Goal: Task Accomplishment & Management: Manage account settings

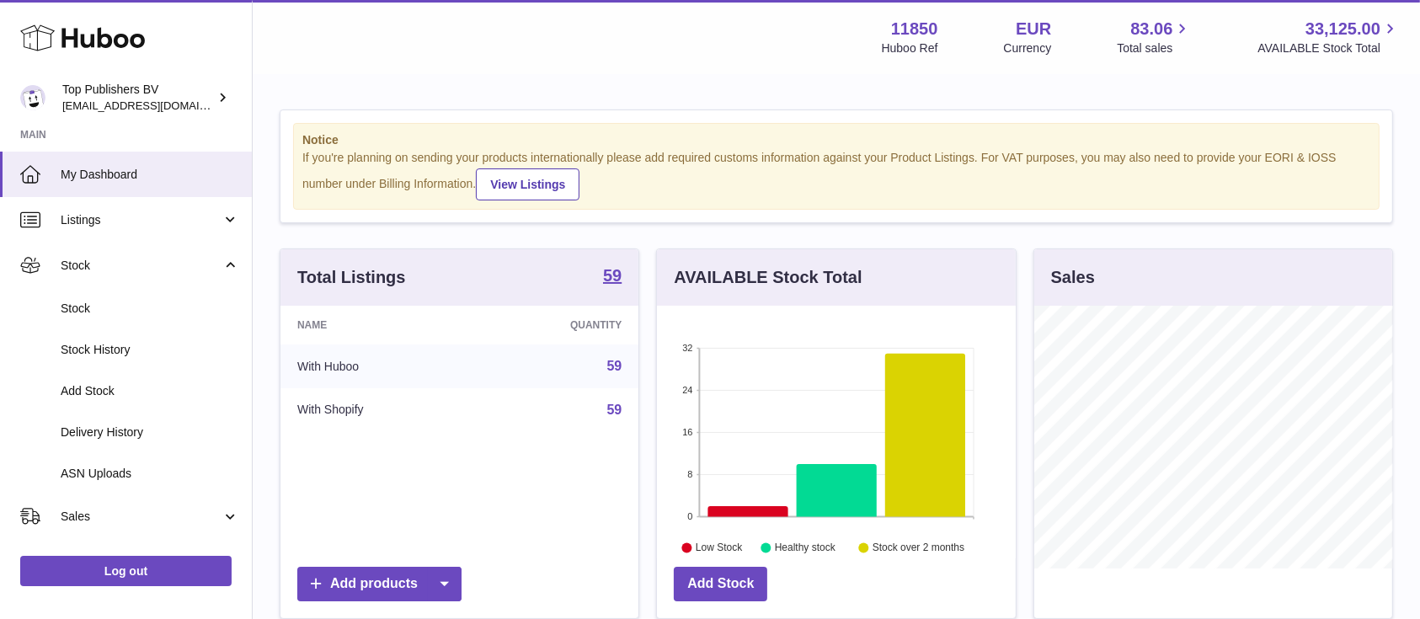
scroll to position [263, 358]
click at [120, 388] on span "Add Stock" at bounding box center [150, 391] width 179 height 16
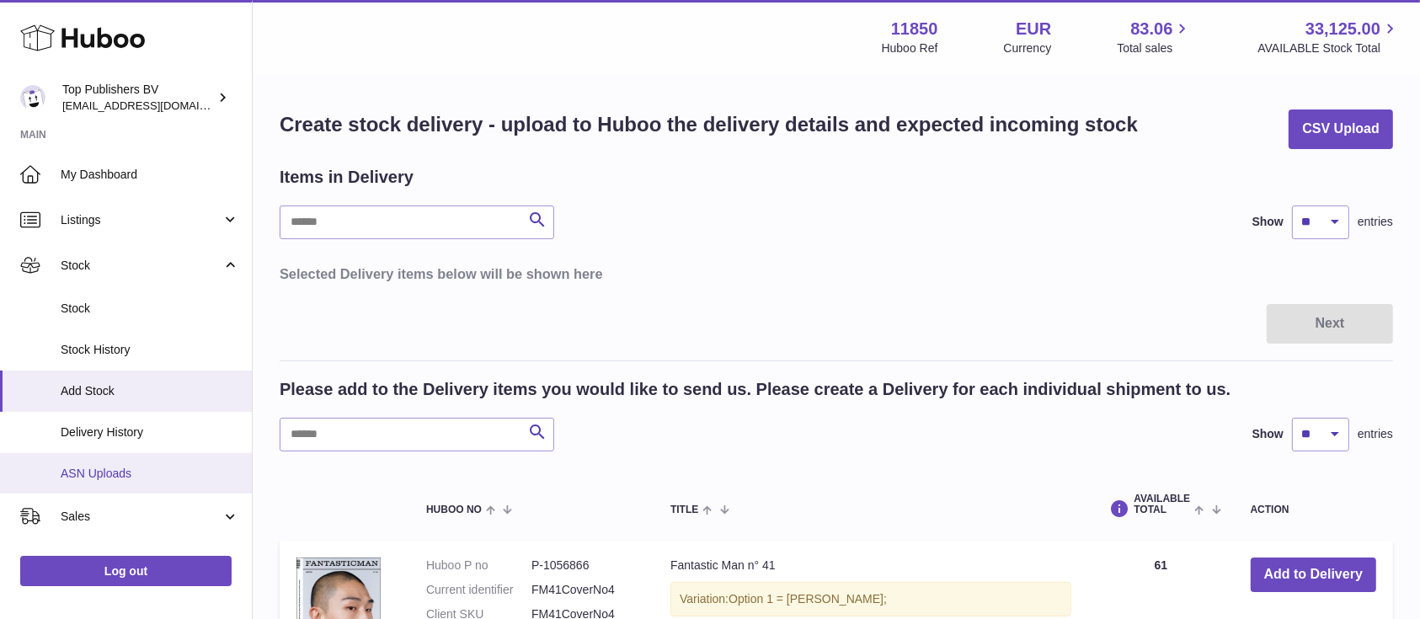
click at [101, 473] on span "ASN Uploads" at bounding box center [150, 474] width 179 height 16
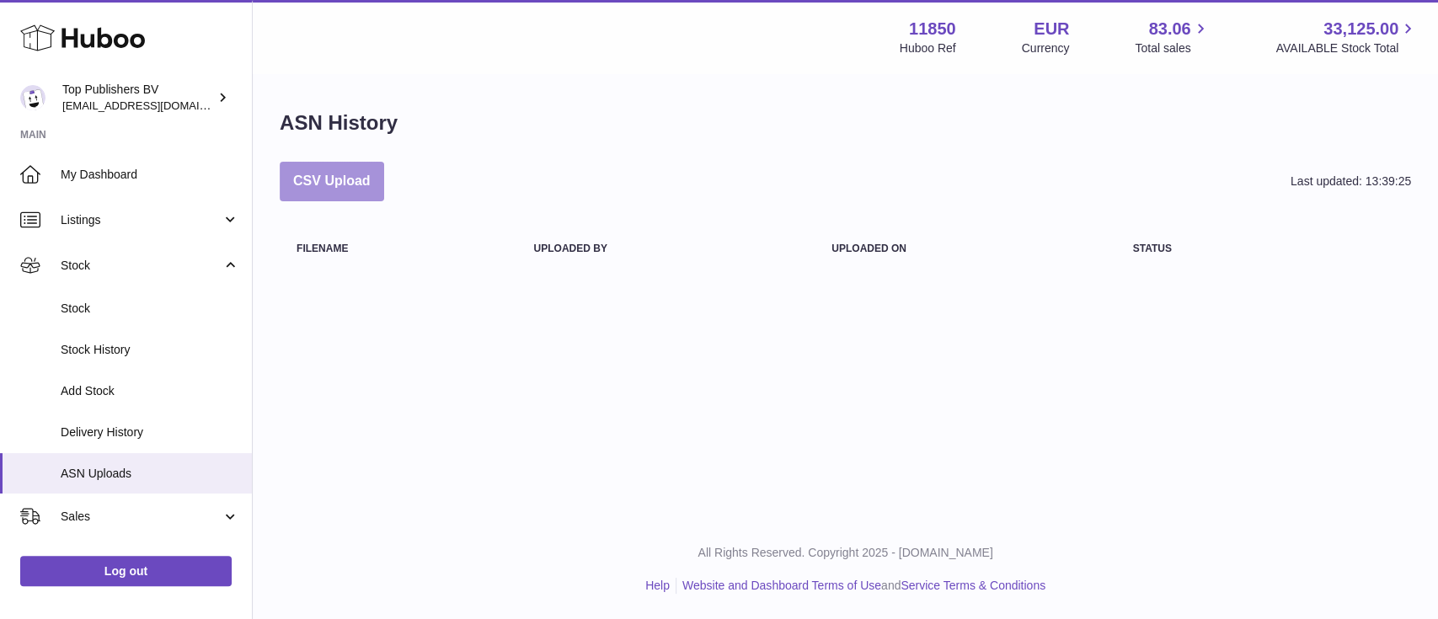
click at [352, 179] on button "CSV Upload" at bounding box center [332, 182] width 104 height 40
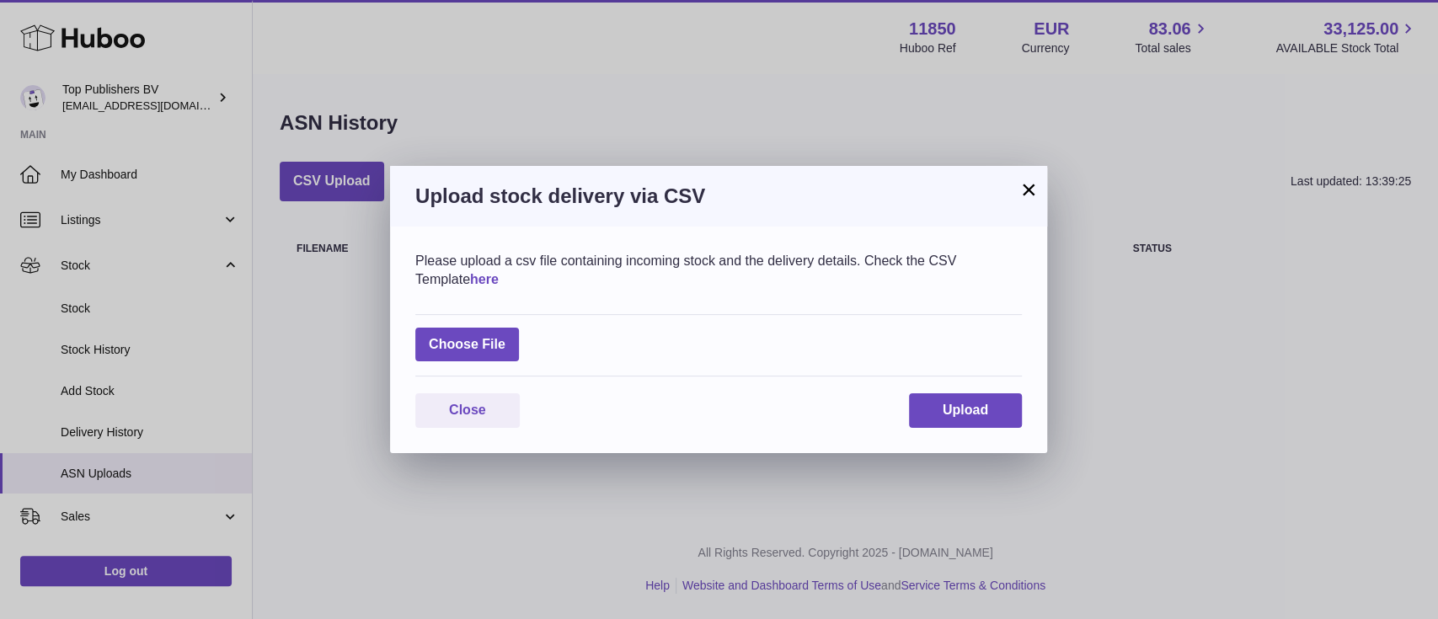
click at [499, 274] on link "here" at bounding box center [484, 279] width 29 height 14
click at [956, 404] on span "Upload" at bounding box center [965, 410] width 45 height 14
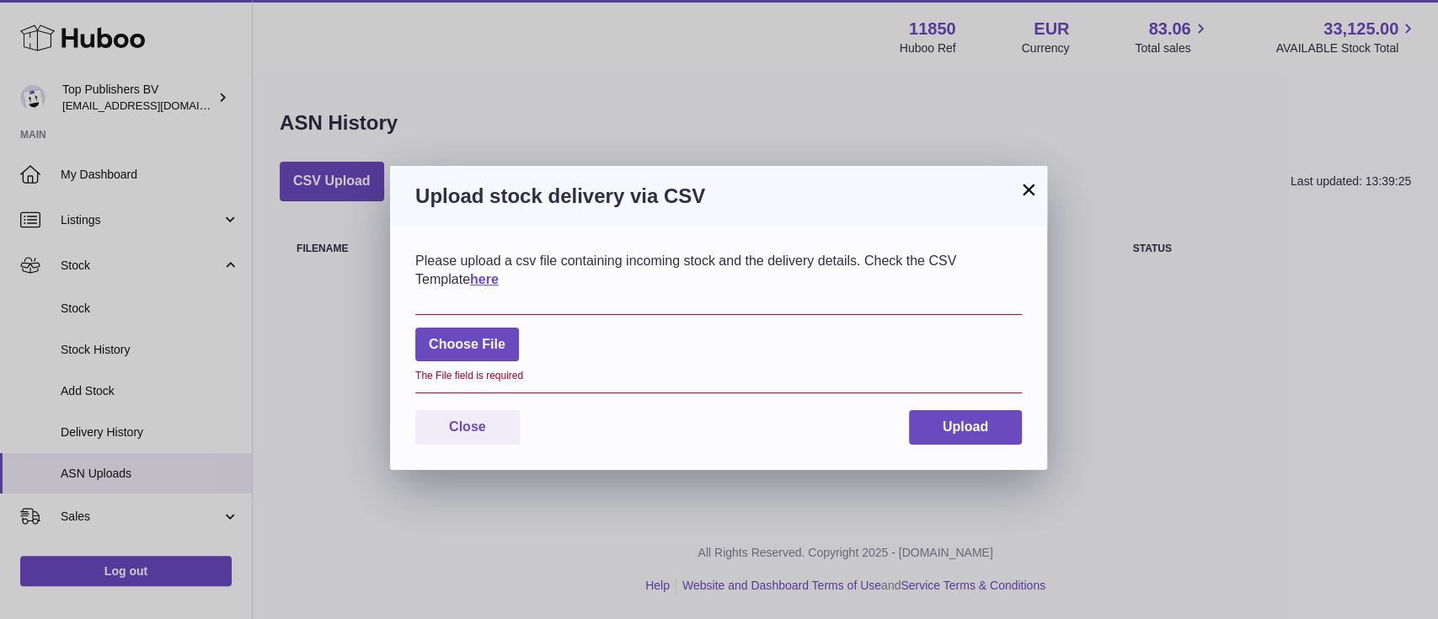
click at [1030, 190] on button "×" at bounding box center [1029, 189] width 20 height 20
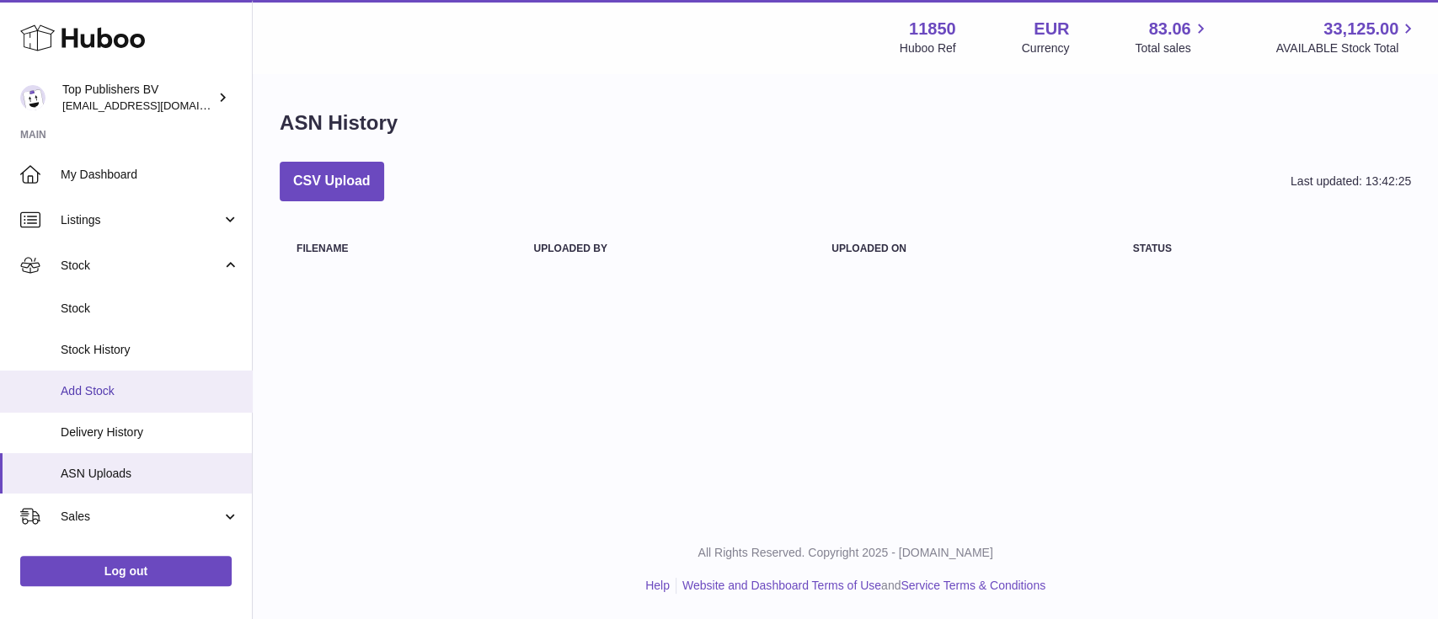
click at [99, 388] on span "Add Stock" at bounding box center [150, 391] width 179 height 16
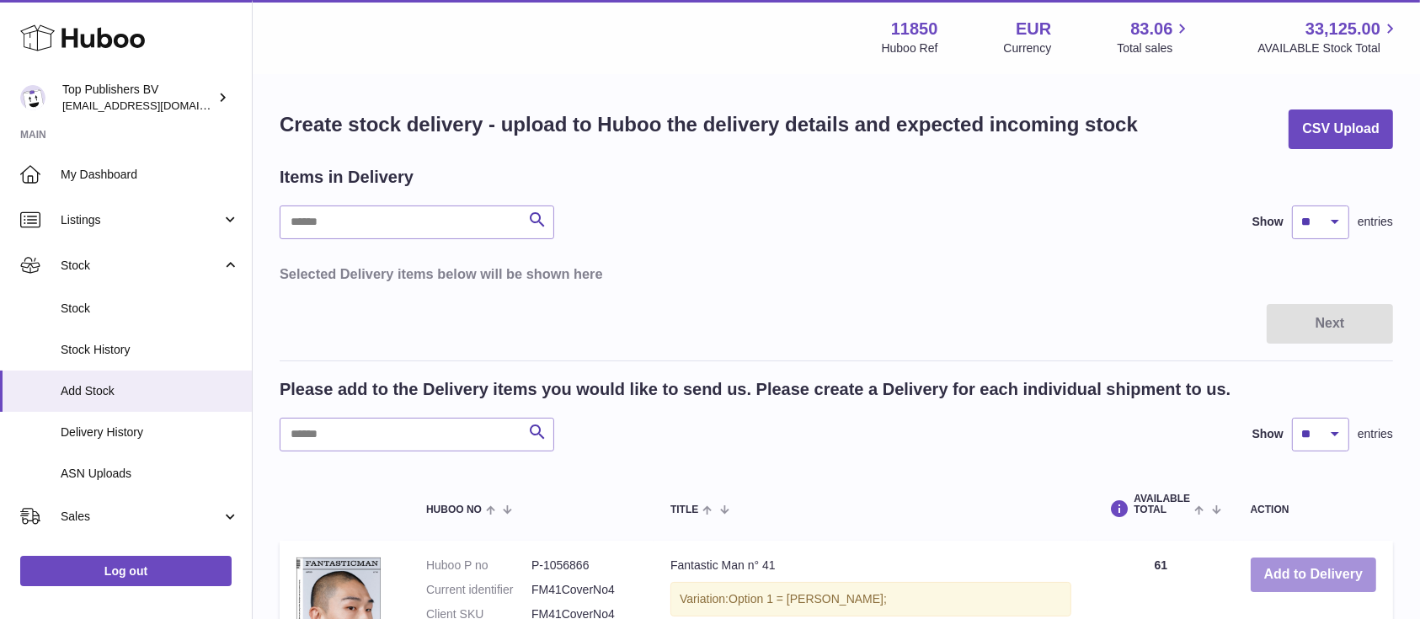
click at [1328, 579] on button "Add to Delivery" at bounding box center [1314, 575] width 126 height 35
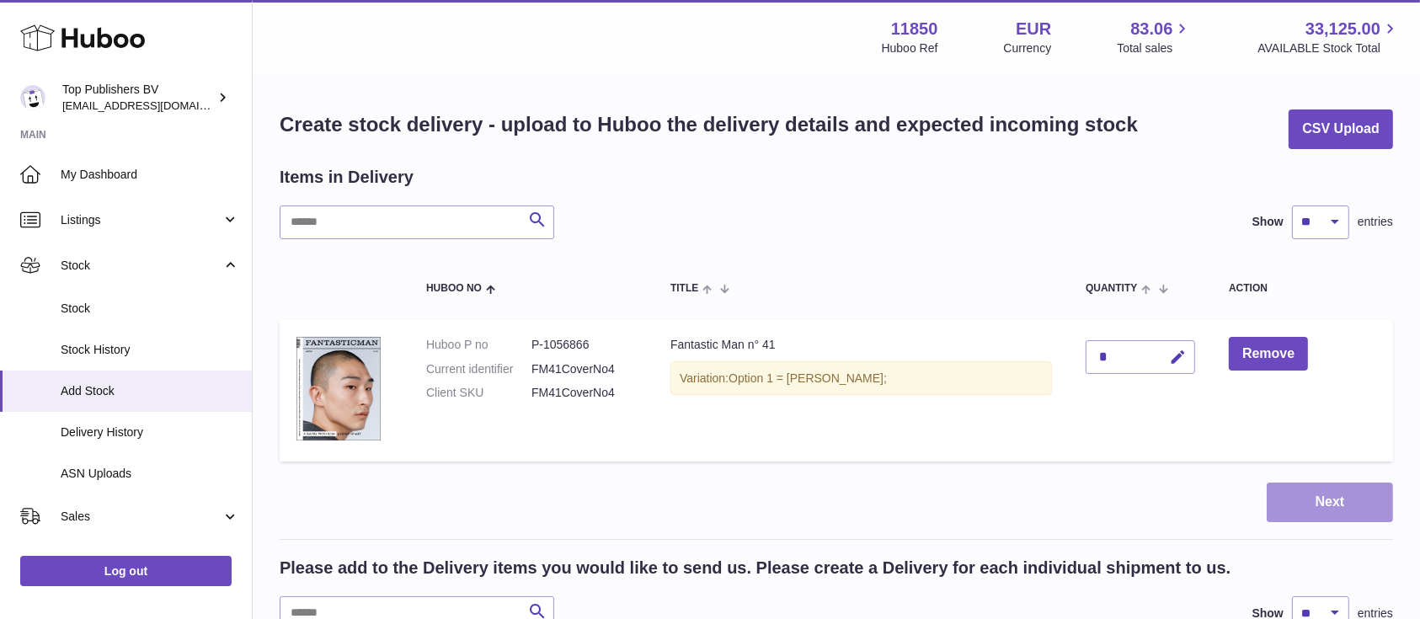
click at [1337, 511] on button "Next" at bounding box center [1330, 503] width 126 height 40
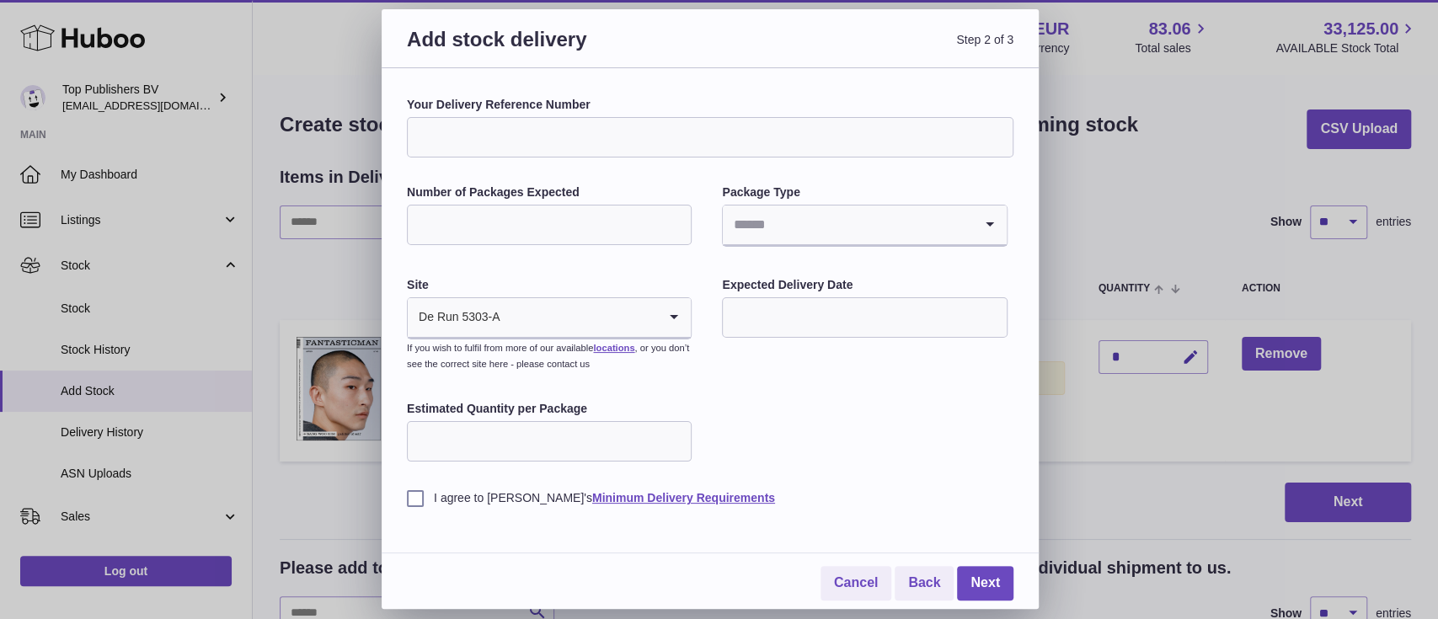
click at [526, 322] on input "Search for option" at bounding box center [579, 317] width 157 height 39
type input "*"
click at [1089, 192] on div "Add stock delivery Step 2 of 3 Your Delivery Reference Number Number of Package…" at bounding box center [719, 309] width 1438 height 619
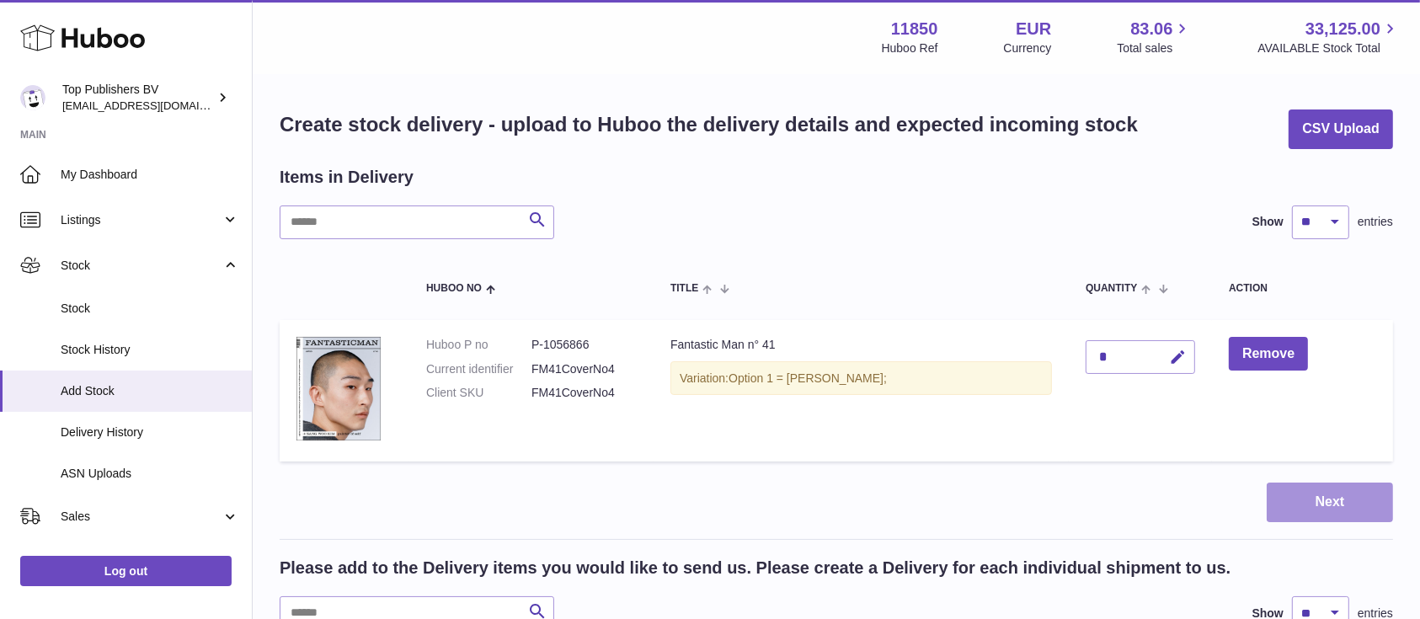
click at [1365, 503] on button "Next" at bounding box center [1330, 503] width 126 height 40
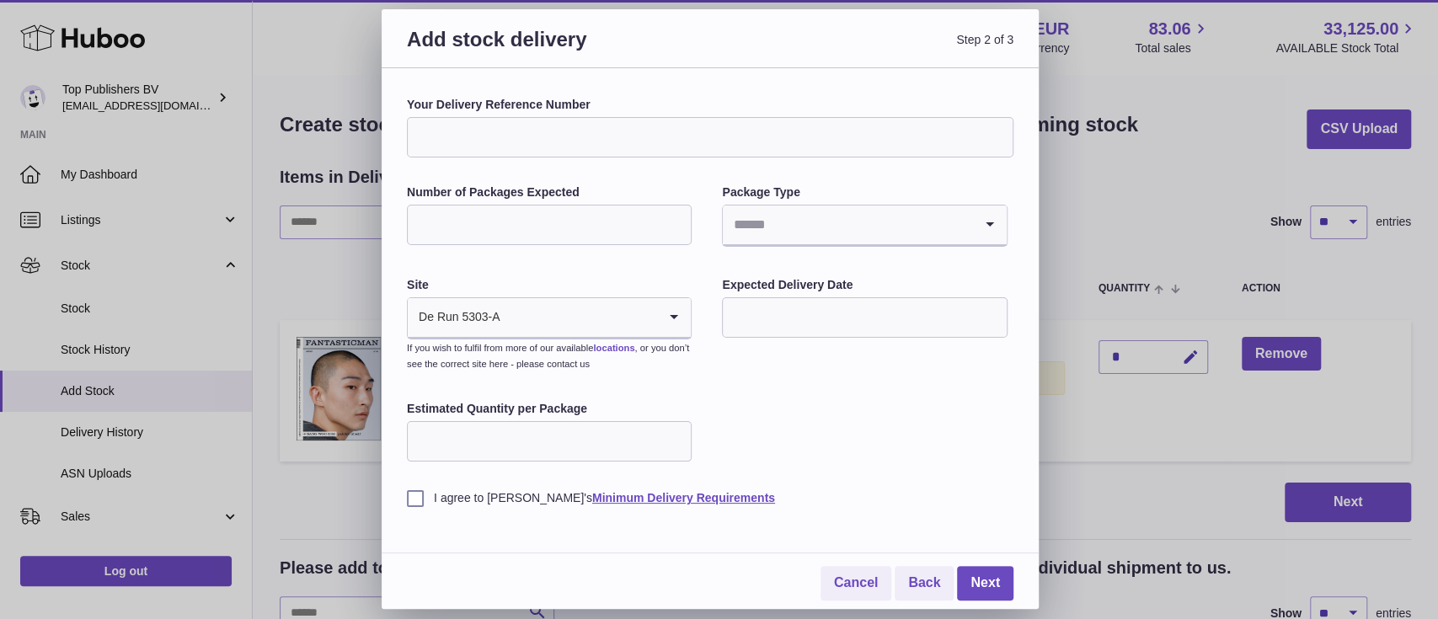
click at [634, 347] on link "locations" at bounding box center [613, 348] width 41 height 10
click at [923, 575] on link "Back" at bounding box center [924, 583] width 59 height 35
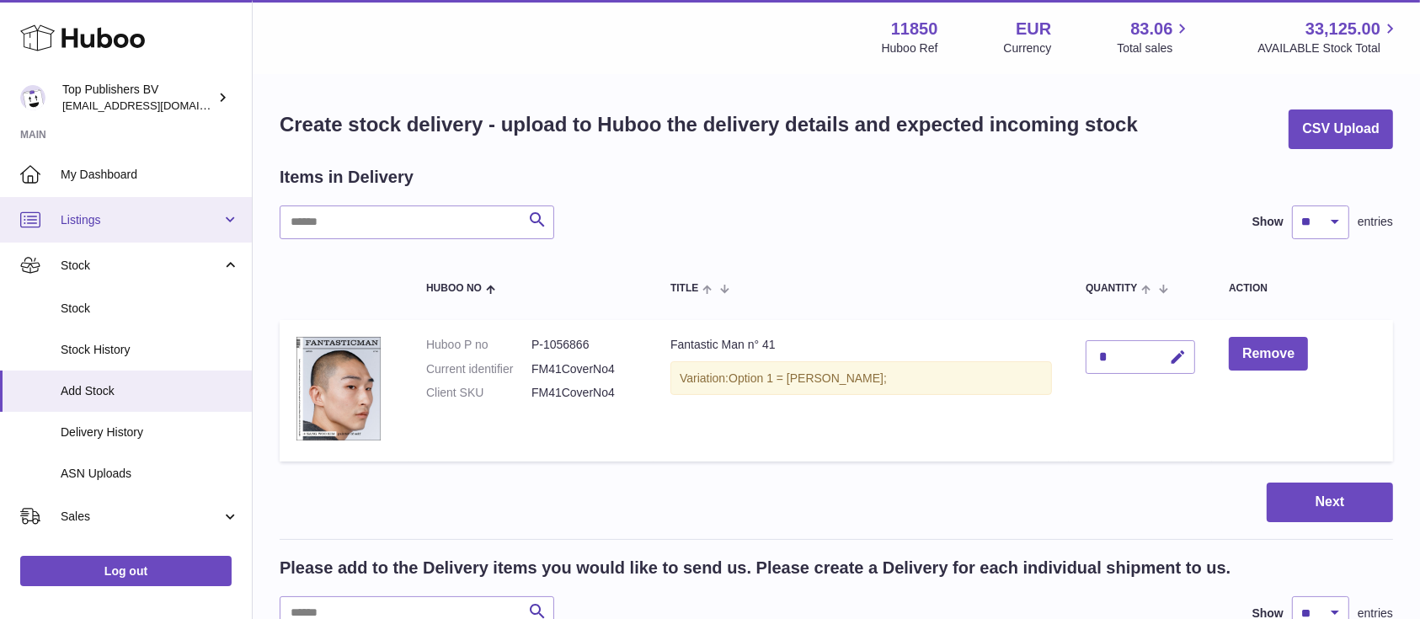
click at [73, 222] on span "Listings" at bounding box center [141, 220] width 161 height 16
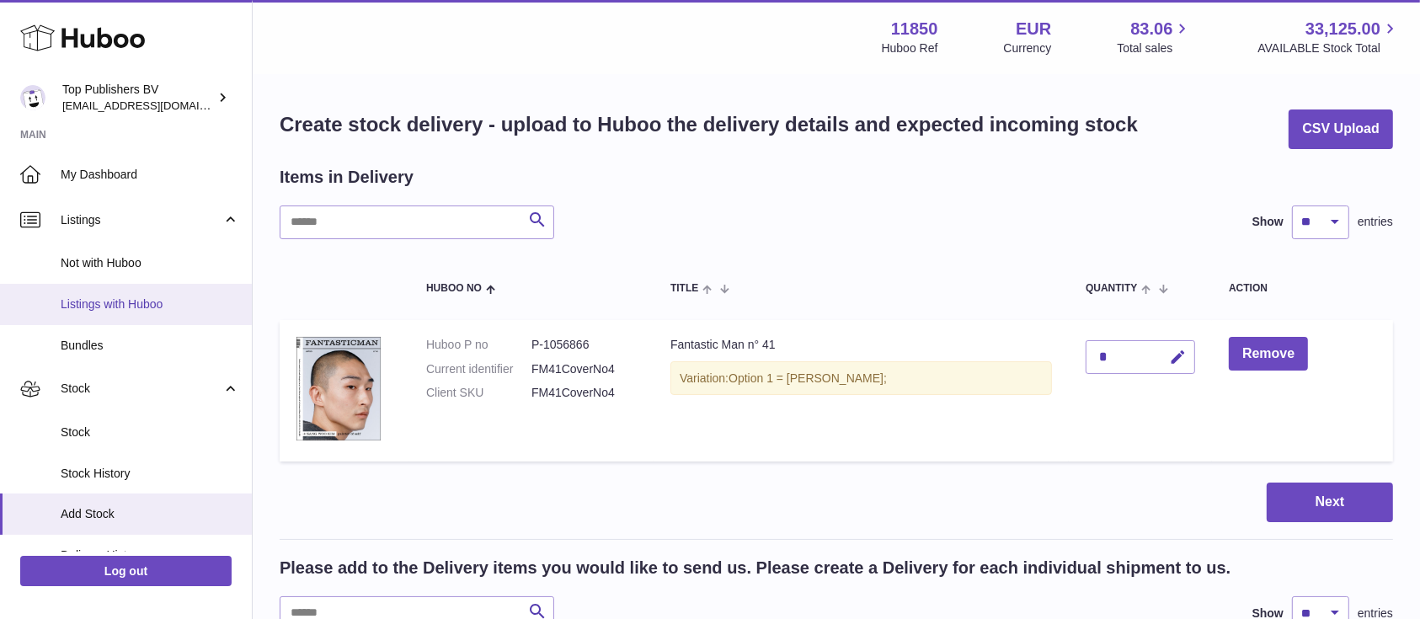
click at [129, 307] on span "Listings with Huboo" at bounding box center [150, 305] width 179 height 16
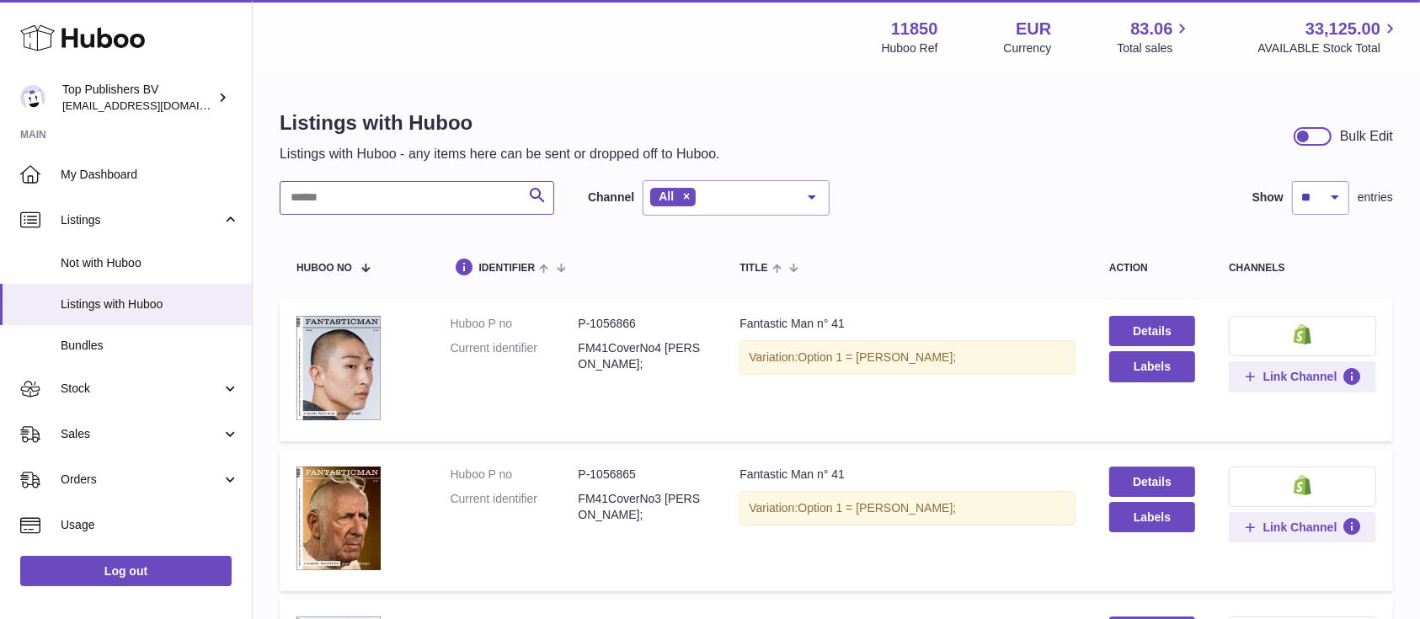
click at [370, 192] on input "text" at bounding box center [417, 198] width 275 height 34
paste input "*******"
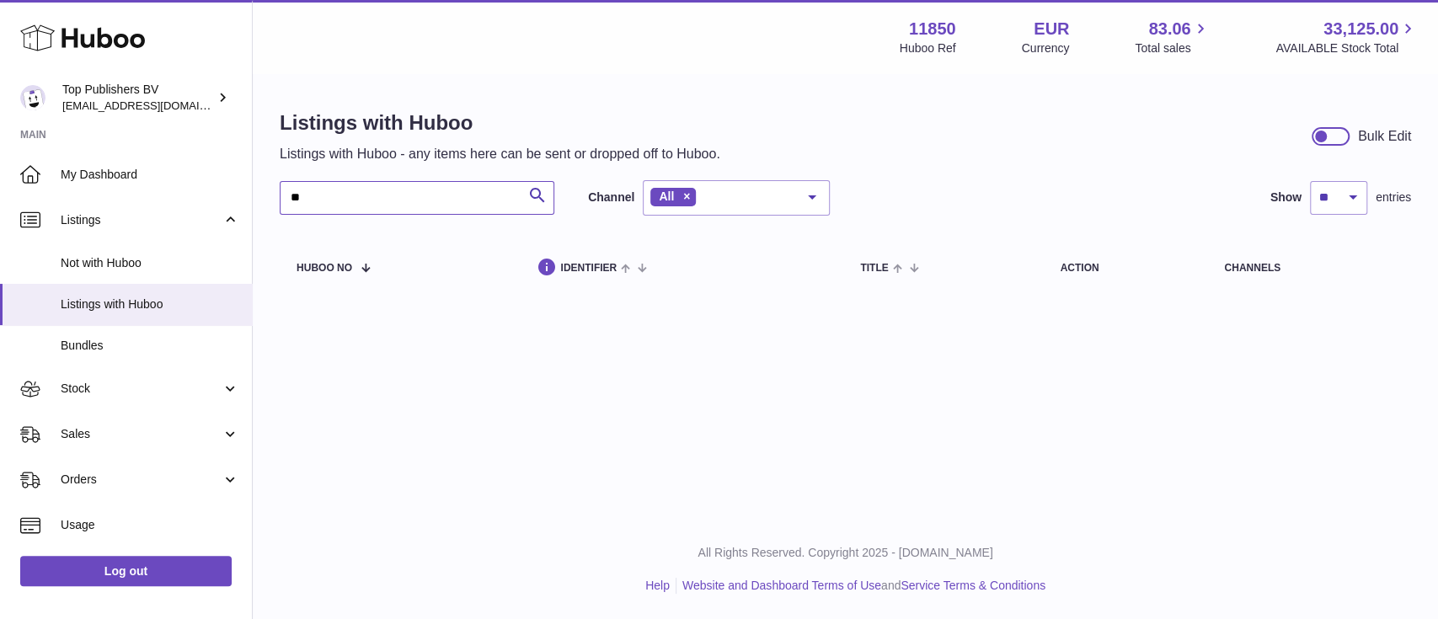
type input "*"
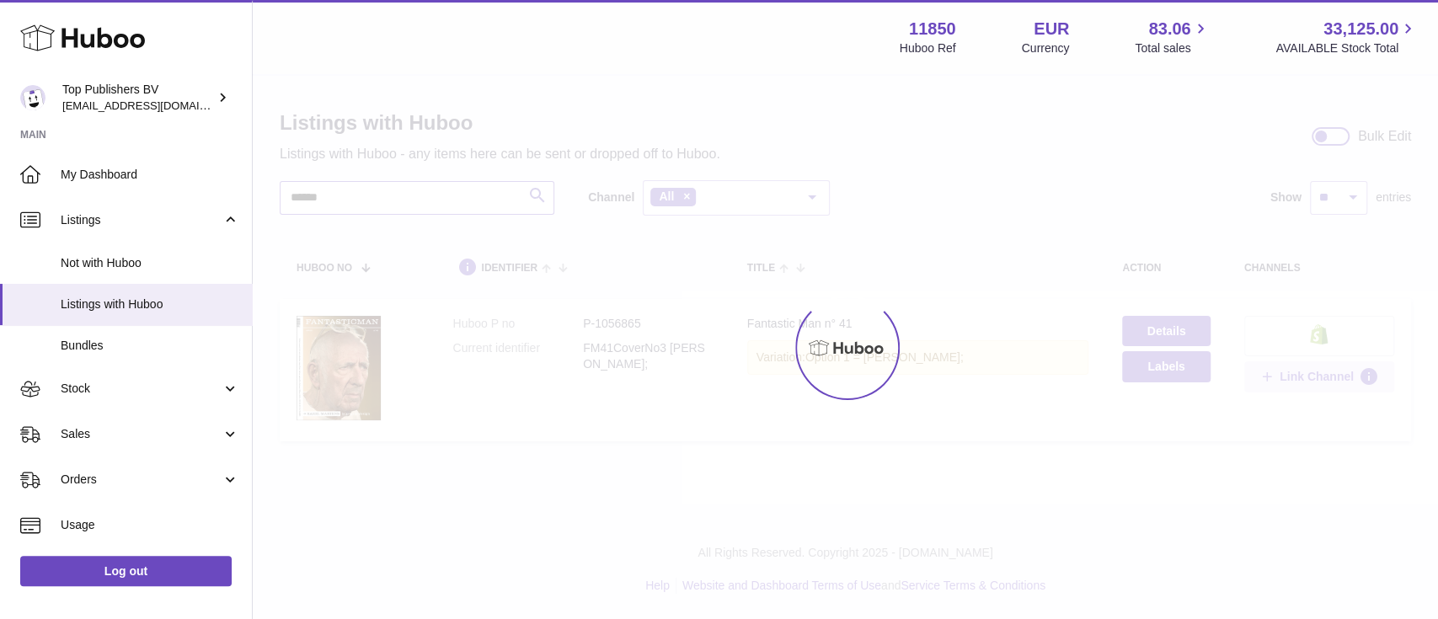
type input "*******"
